Goal: Use online tool/utility: Utilize a website feature to perform a specific function

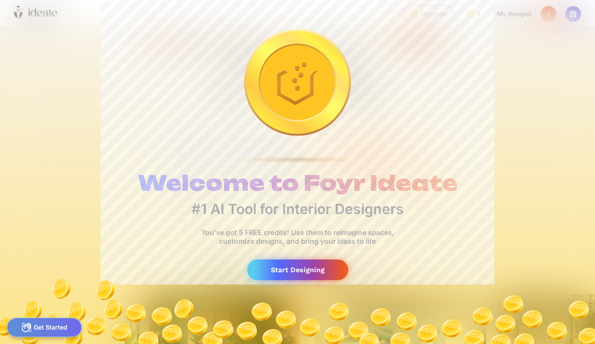
scroll to position [0, 4]
click at [290, 273] on div "Start Designing" at bounding box center [297, 270] width 101 height 21
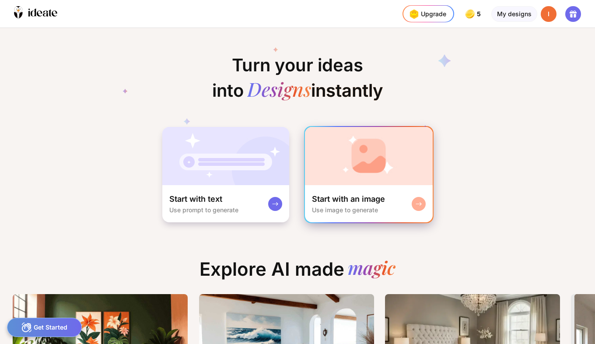
click at [404, 203] on div "Start with an image Use image to generate" at bounding box center [369, 203] width 128 height 37
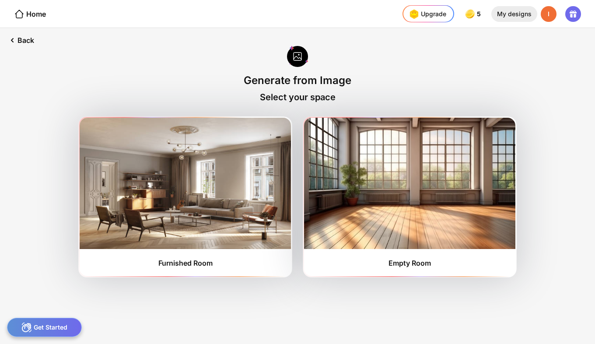
drag, startPoint x: 297, startPoint y: 57, endPoint x: 511, endPoint y: 15, distance: 218.5
click at [511, 15] on div "My designs" at bounding box center [514, 14] width 46 height 16
